Goal: Navigation & Orientation: Find specific page/section

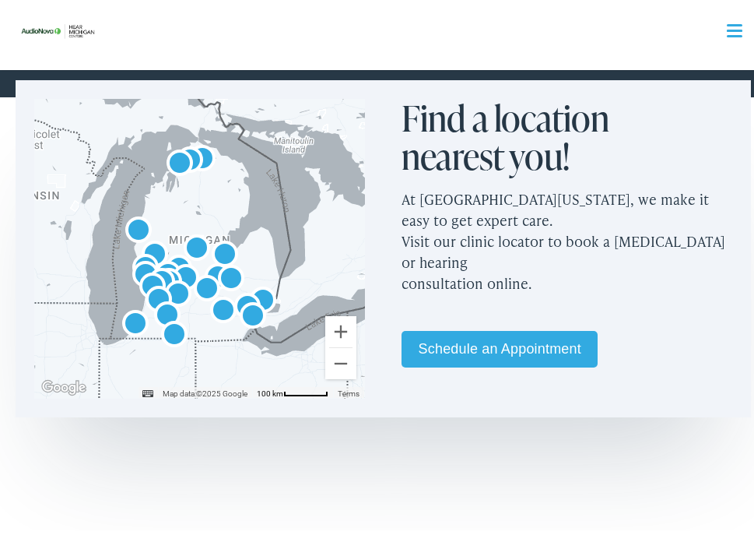
scroll to position [545, 0]
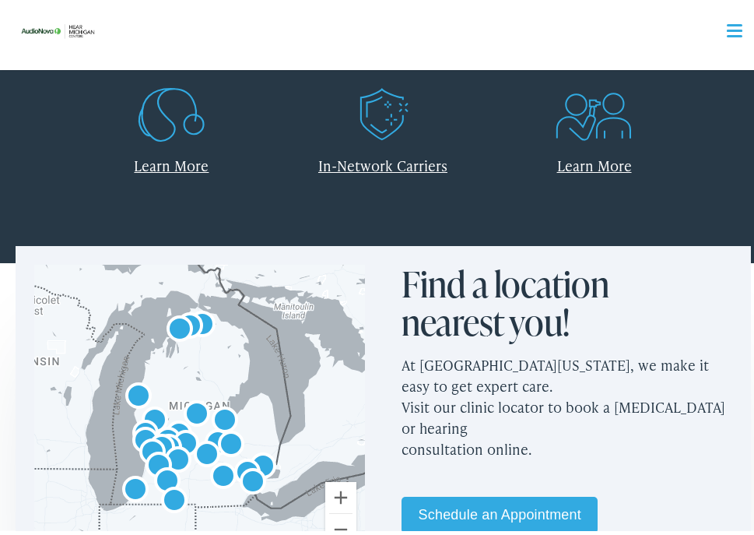
click at [225, 414] on img "AudioNova" at bounding box center [224, 417] width 37 height 37
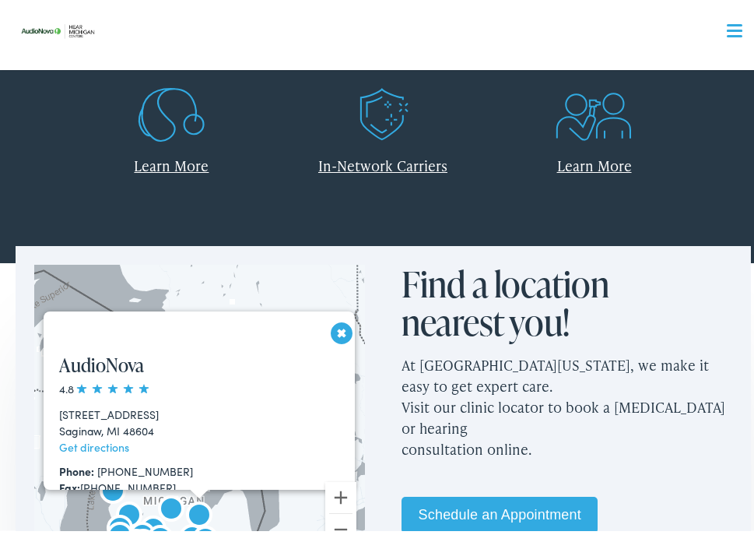
click at [325, 320] on button "Close" at bounding box center [333, 328] width 27 height 27
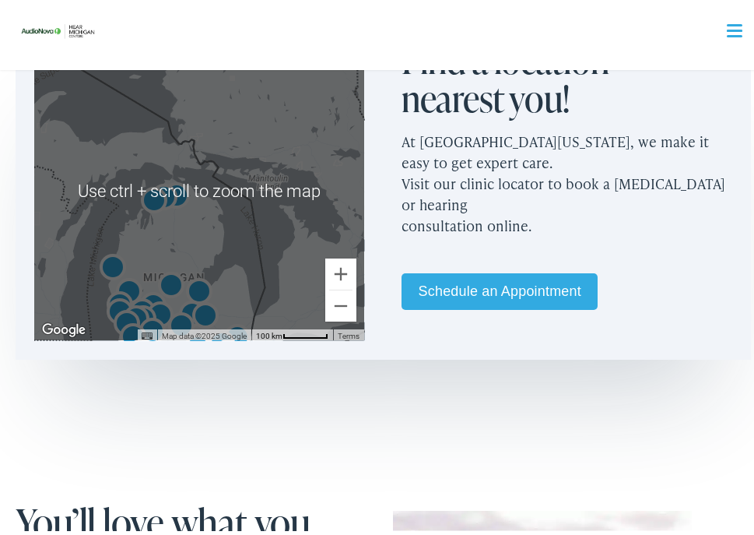
scroll to position [779, 0]
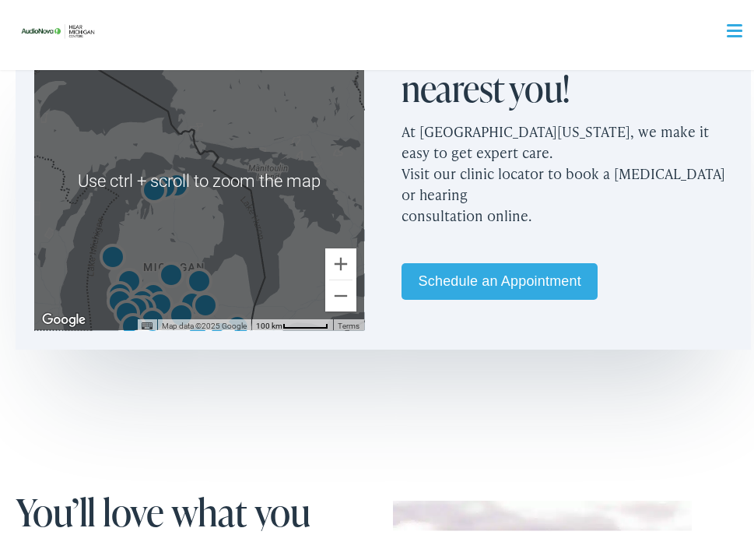
click at [179, 297] on img "Hear Michigan Centers by AudioNova" at bounding box center [181, 313] width 37 height 37
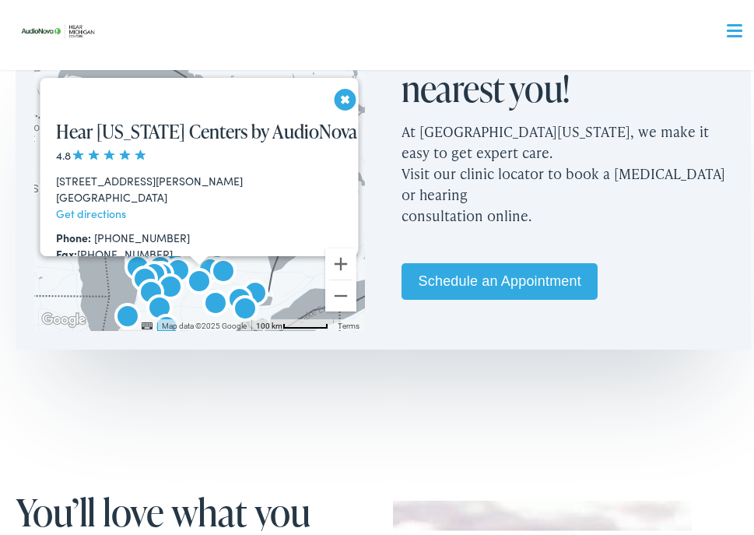
click at [339, 91] on button "Close" at bounding box center [336, 95] width 27 height 27
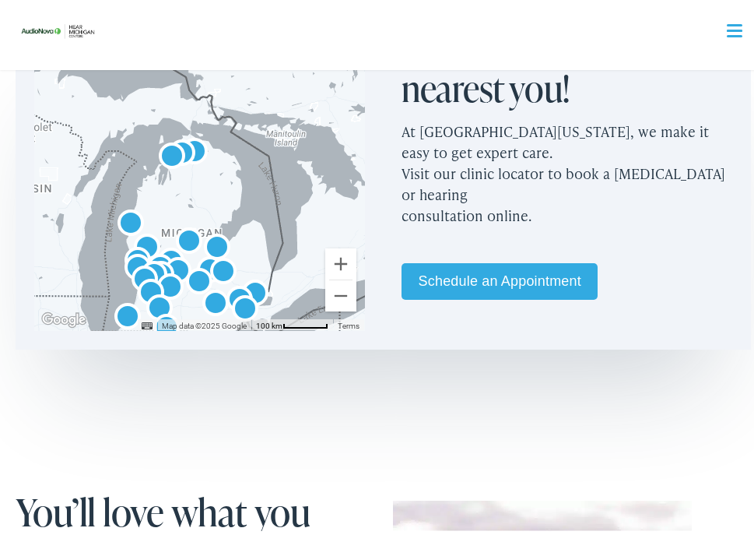
click at [170, 275] on img "AudioNova" at bounding box center [170, 284] width 37 height 37
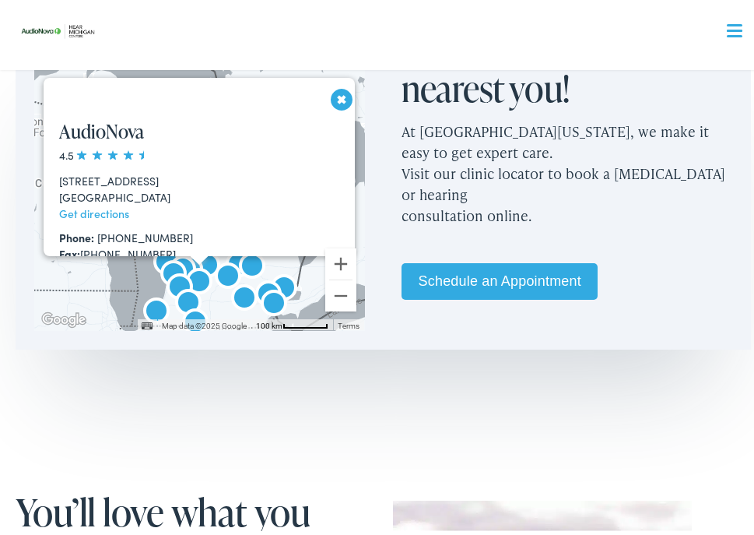
click at [337, 97] on button "Close" at bounding box center [333, 95] width 27 height 27
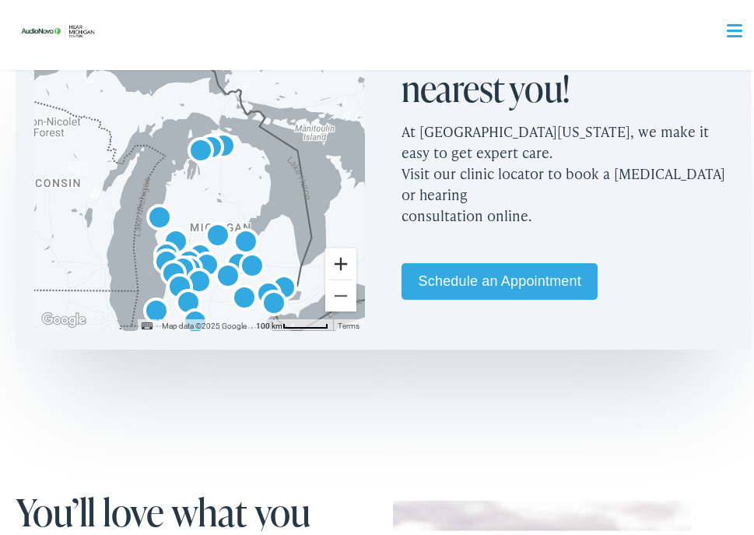
click at [336, 257] on button "Zoom in" at bounding box center [340, 259] width 31 height 31
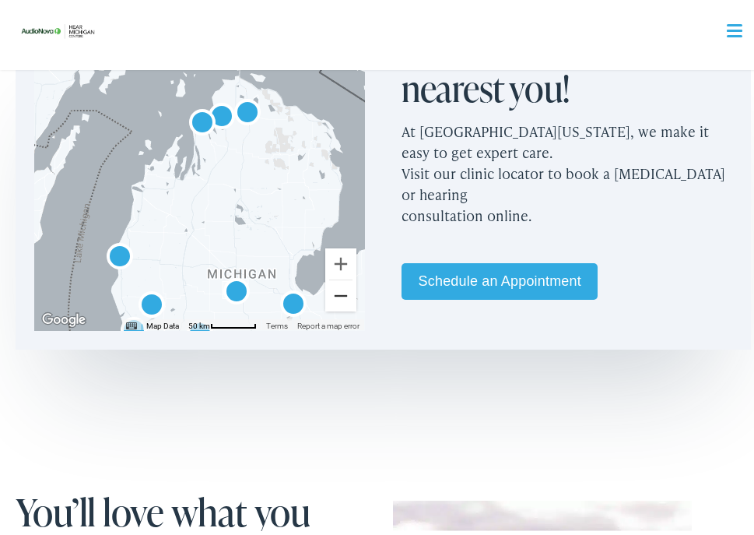
click at [336, 287] on button "Zoom out" at bounding box center [340, 291] width 31 height 31
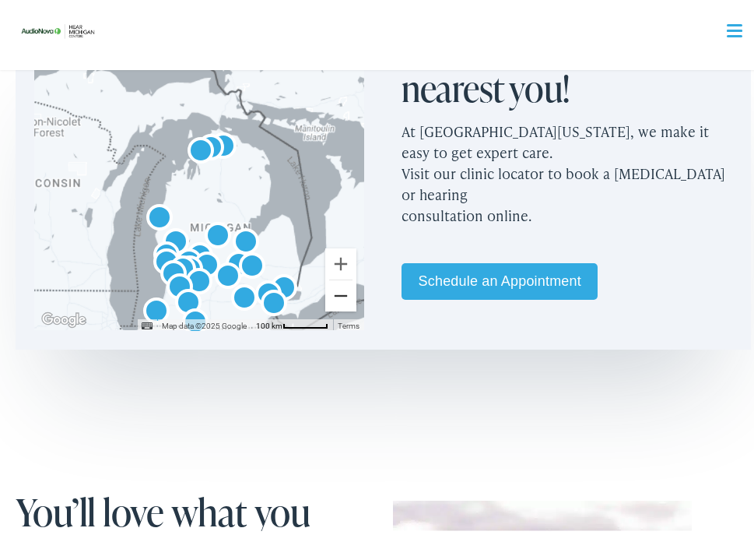
click at [336, 287] on button "Zoom out" at bounding box center [340, 291] width 31 height 31
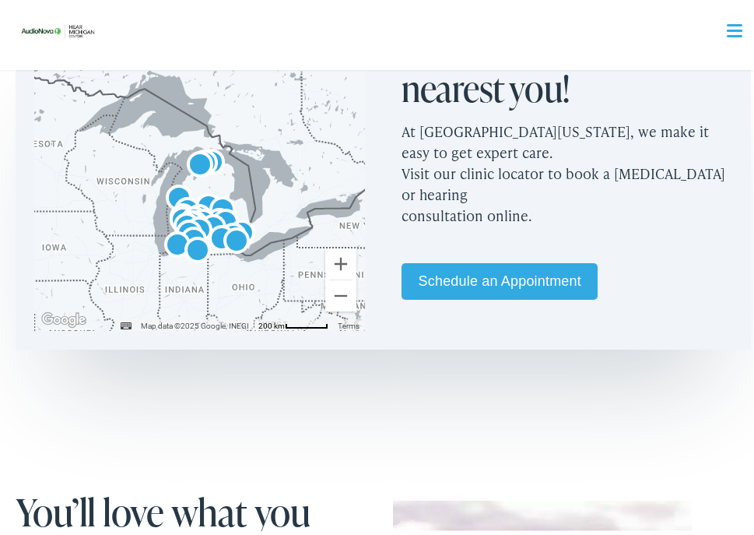
click at [192, 245] on img "AudioNova" at bounding box center [197, 248] width 37 height 37
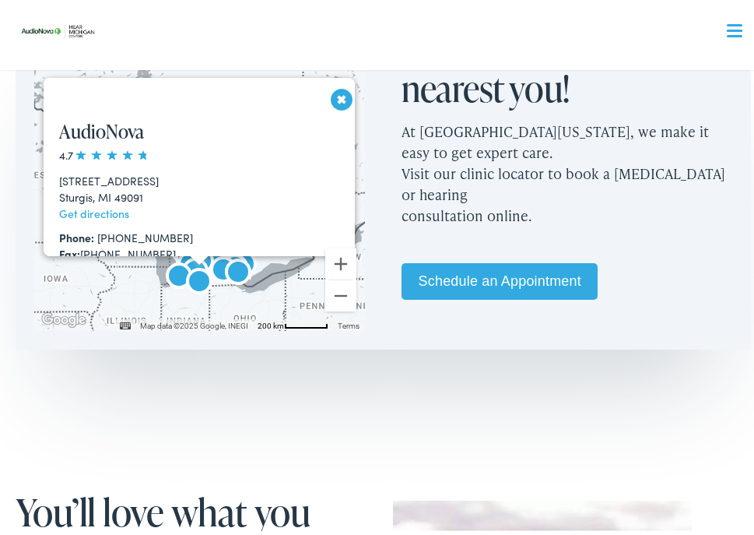
click at [339, 88] on button "Close" at bounding box center [333, 95] width 27 height 27
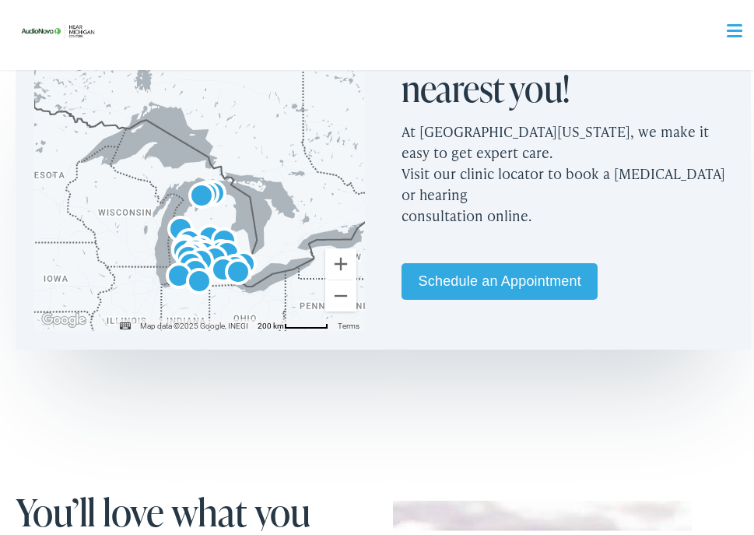
click at [239, 265] on img "AudioNova" at bounding box center [238, 269] width 37 height 37
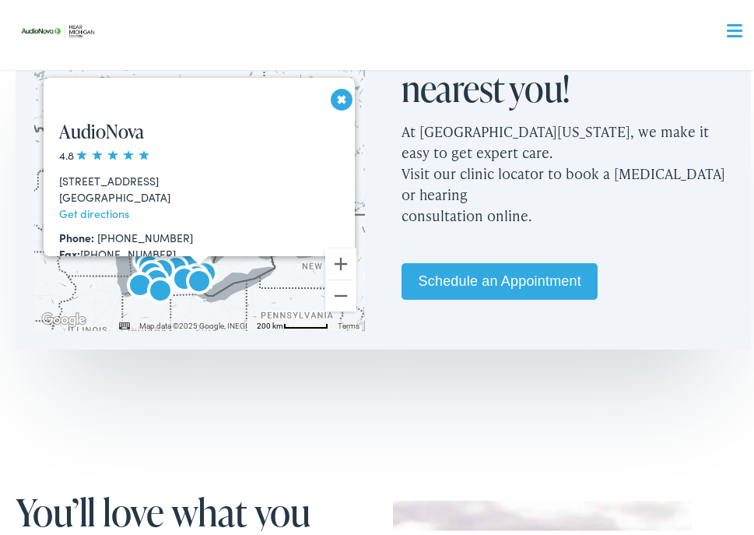
click at [331, 87] on button "Close" at bounding box center [333, 95] width 27 height 27
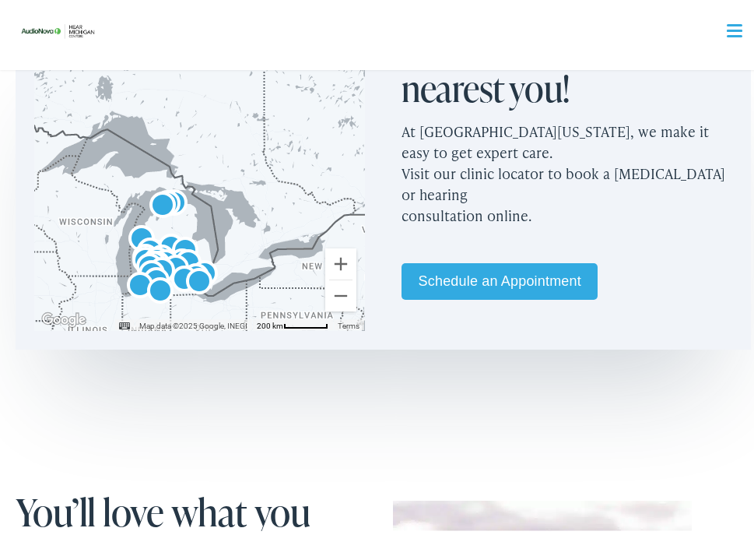
click at [174, 266] on img "AudioNova" at bounding box center [184, 276] width 37 height 37
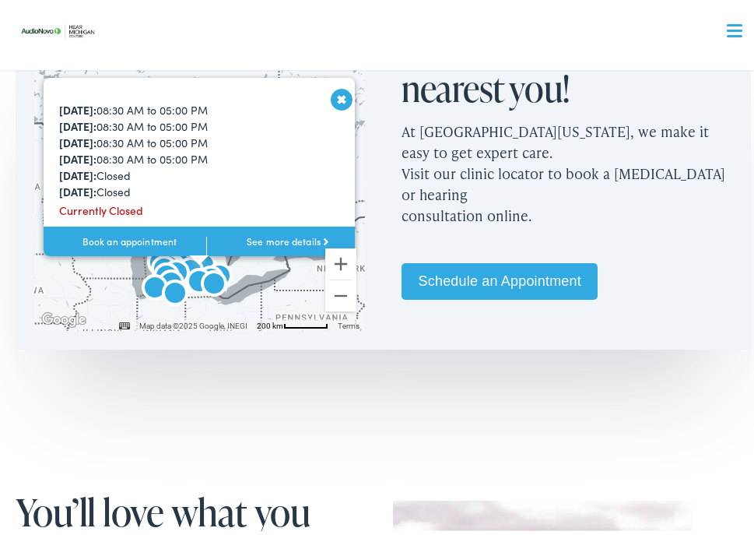
click at [251, 240] on link "See more details" at bounding box center [287, 242] width 163 height 39
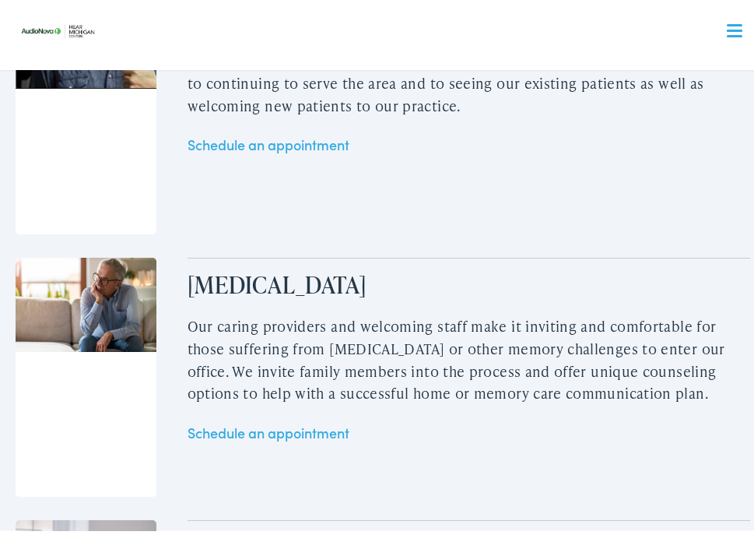
scroll to position [2336, 0]
